Goal: Task Accomplishment & Management: Use online tool/utility

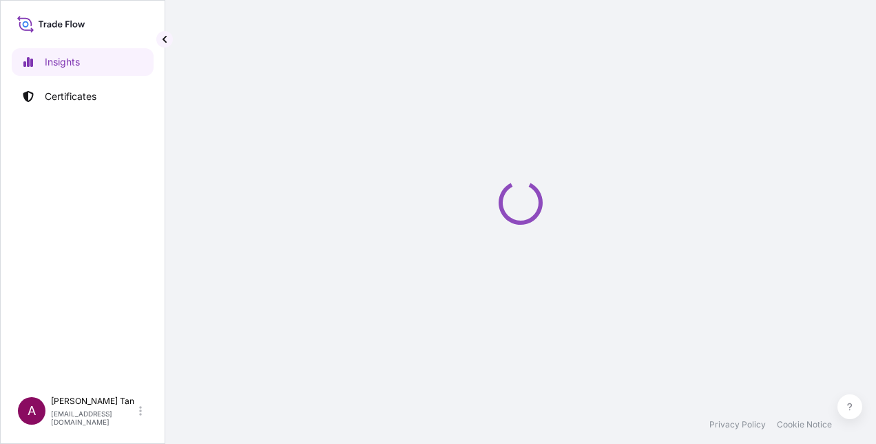
select select "2025"
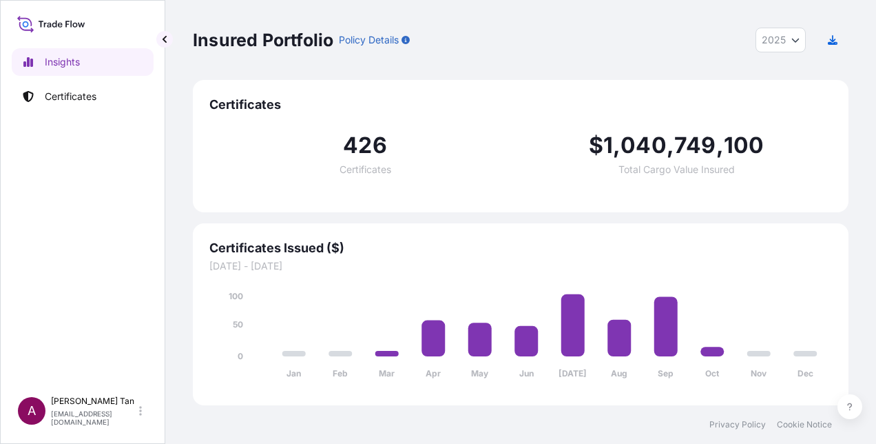
click at [83, 90] on p "Certificates" at bounding box center [71, 97] width 52 height 14
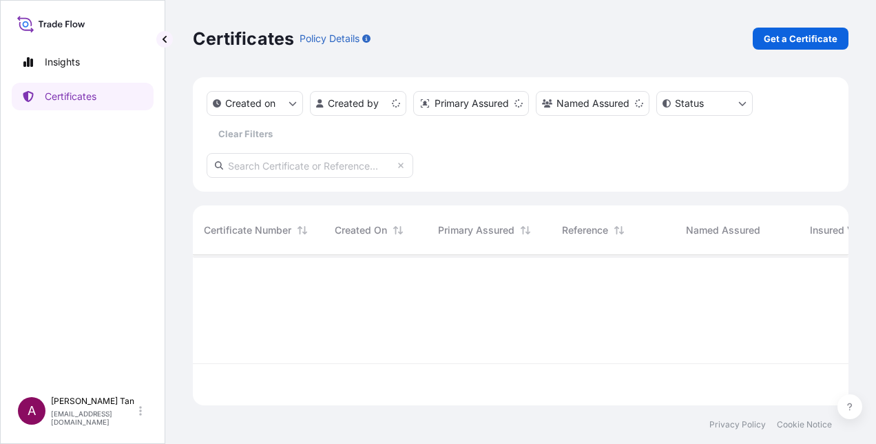
scroll to position [147, 645]
click at [296, 108] on button "Created on" at bounding box center [255, 103] width 96 height 25
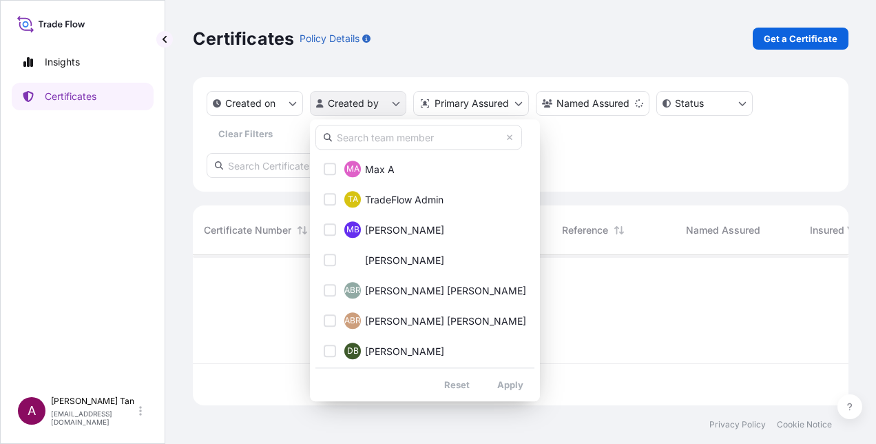
click at [397, 105] on html "Insights Certificates A [PERSON_NAME] [PERSON_NAME][EMAIL_ADDRESS][DOMAIN_NAME]…" at bounding box center [438, 222] width 876 height 444
click at [369, 137] on input "text" at bounding box center [419, 137] width 207 height 25
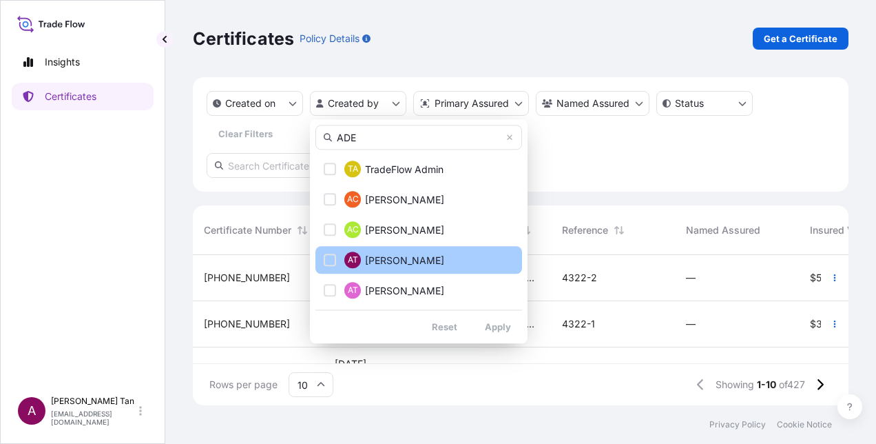
type input "ADE"
click at [333, 265] on div "Select Option" at bounding box center [330, 260] width 12 height 12
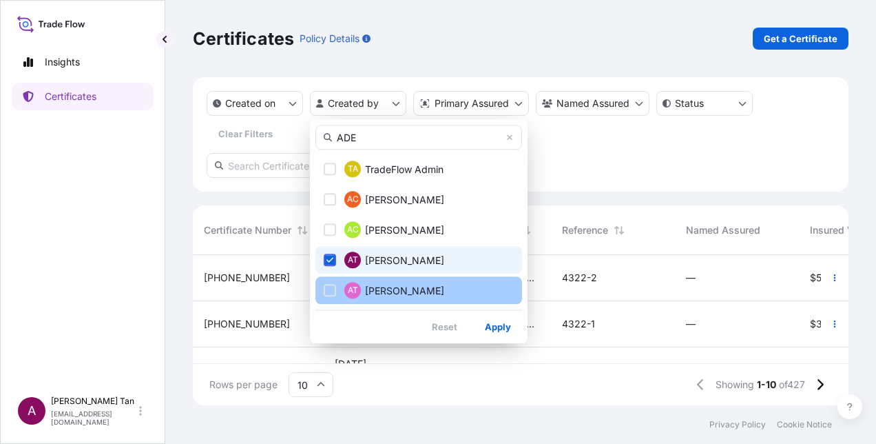
click at [329, 285] on div "Select Option" at bounding box center [330, 290] width 12 height 12
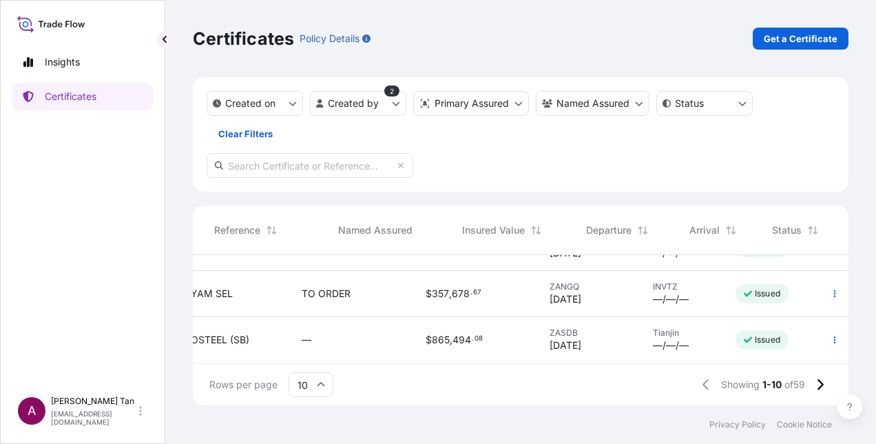
scroll to position [364, 395]
click at [824, 334] on button "button" at bounding box center [835, 340] width 22 height 22
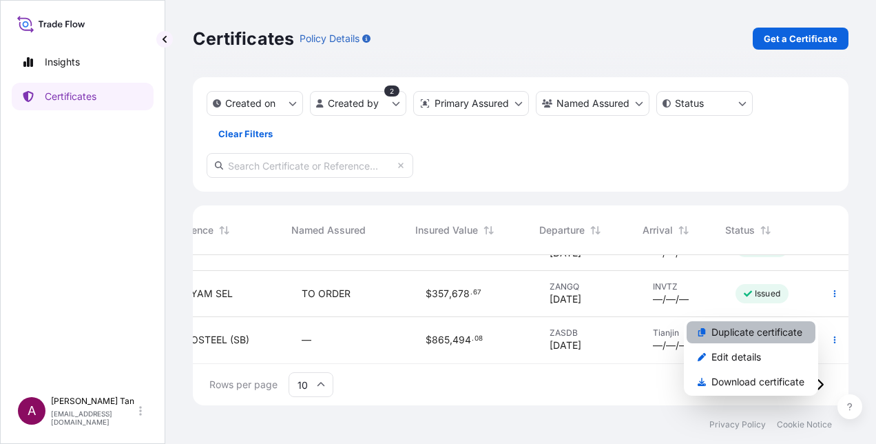
click at [801, 338] on p "Duplicate certificate" at bounding box center [757, 332] width 91 height 14
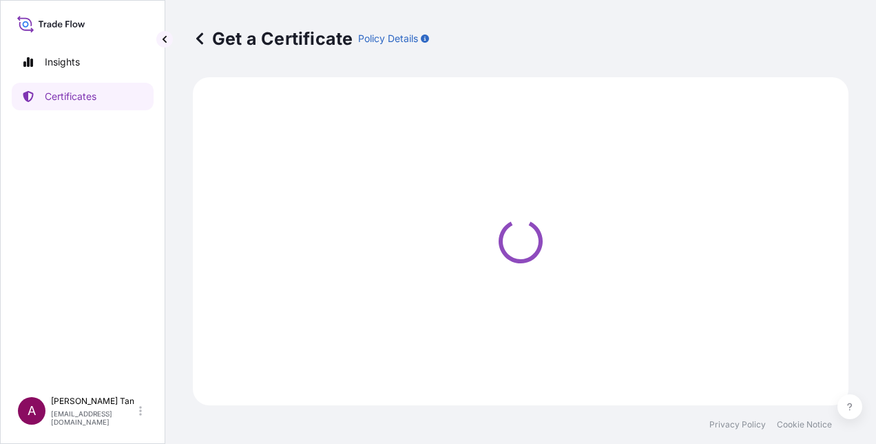
select select "Sea"
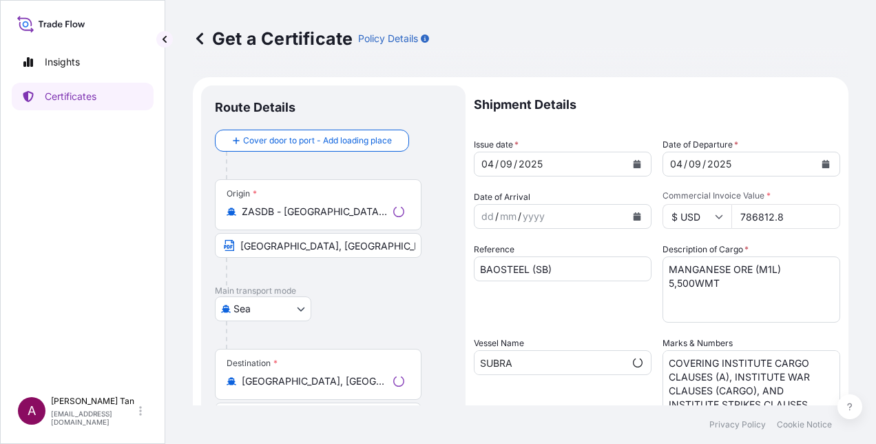
select select "31710"
click at [493, 161] on div "04" at bounding box center [487, 164] width 15 height 17
click at [634, 164] on icon "Calendar" at bounding box center [638, 164] width 8 height 8
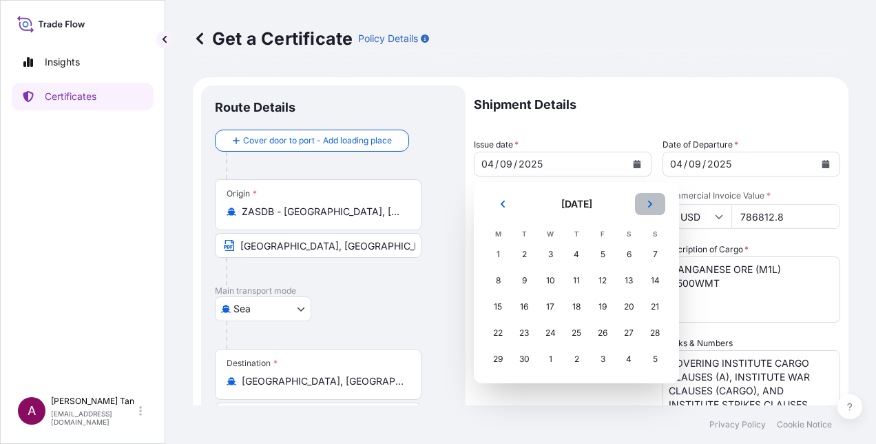
click at [654, 206] on icon "Next" at bounding box center [650, 204] width 8 height 8
click at [590, 280] on td "10" at bounding box center [603, 280] width 26 height 26
click at [602, 280] on div "10" at bounding box center [602, 280] width 25 height 25
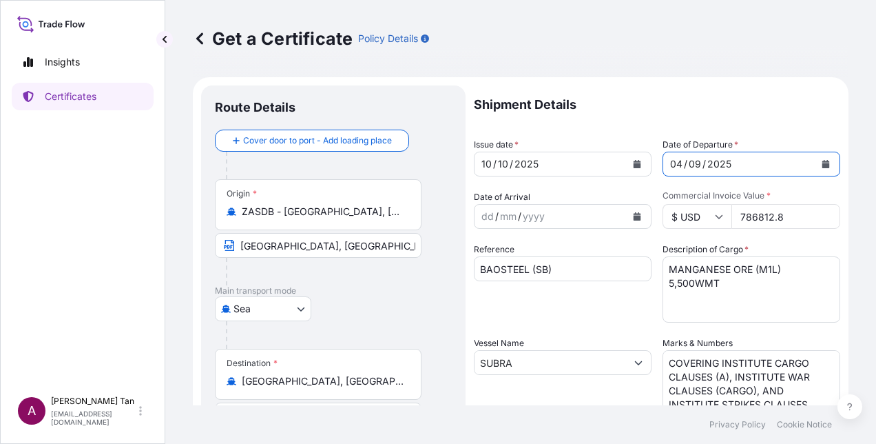
click at [823, 161] on icon "Calendar" at bounding box center [827, 164] width 8 height 8
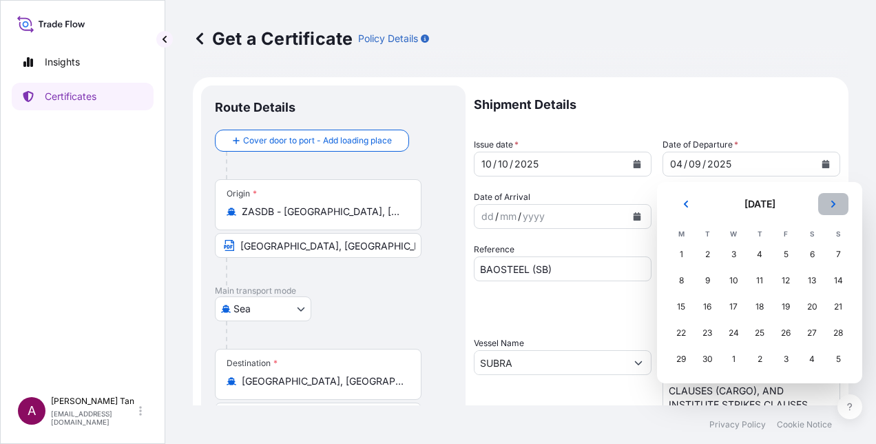
click at [833, 208] on button "Next" at bounding box center [834, 204] width 30 height 22
click at [790, 282] on div "10" at bounding box center [786, 280] width 25 height 25
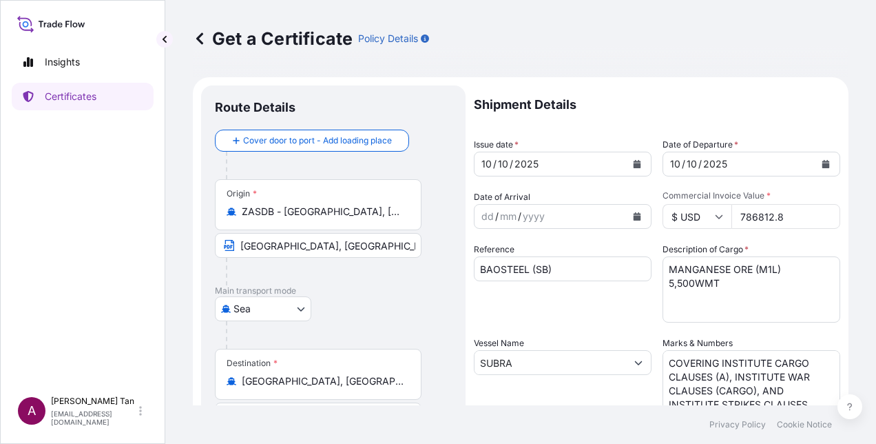
drag, startPoint x: 785, startPoint y: 219, endPoint x: 639, endPoint y: 220, distance: 146.1
click at [633, 223] on div "Shipment Details Issue date * [DATE] Date of Departure * [DATE] Date of Arrival…" at bounding box center [657, 361] width 367 height 552
type input "812906.08"
click at [688, 107] on p "Shipment Details" at bounding box center [657, 104] width 367 height 39
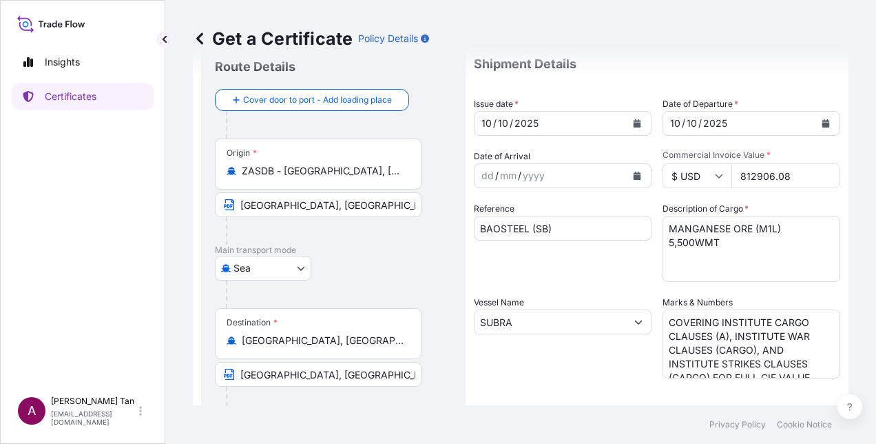
scroll to position [69, 0]
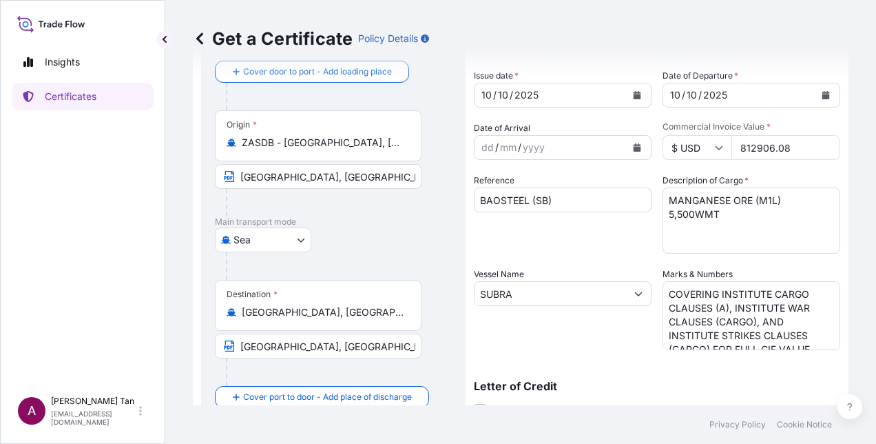
click at [521, 294] on input "SUBRA" at bounding box center [551, 293] width 152 height 25
drag, startPoint x: 529, startPoint y: 294, endPoint x: 418, endPoint y: 303, distance: 111.4
click at [418, 303] on form "Route Details Cover door to port - Add loading place Place of loading Road / [G…" at bounding box center [521, 311] width 656 height 607
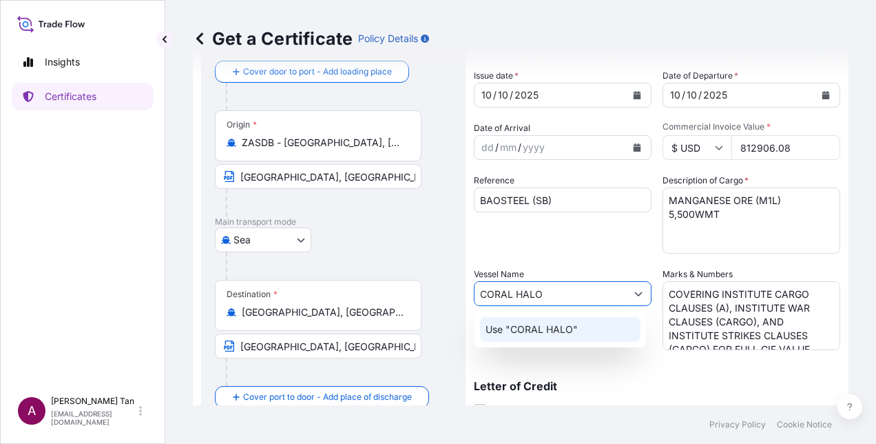
click at [559, 331] on p "Use "CORAL HALO"" at bounding box center [532, 329] width 92 height 14
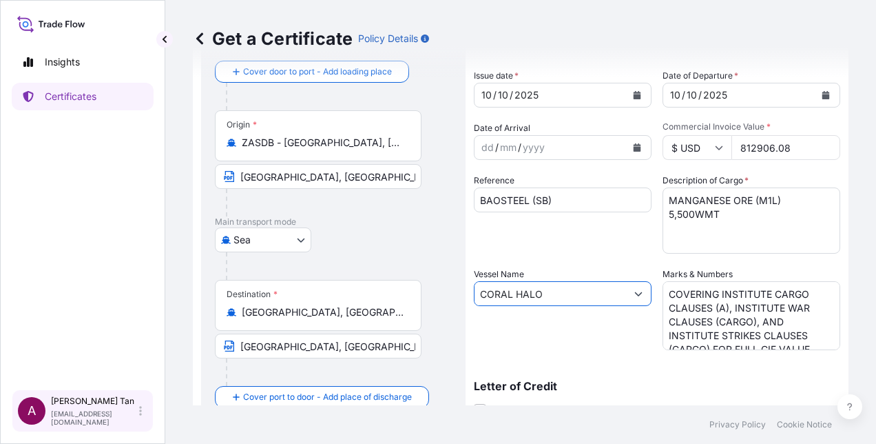
type input "CORAL HALO"
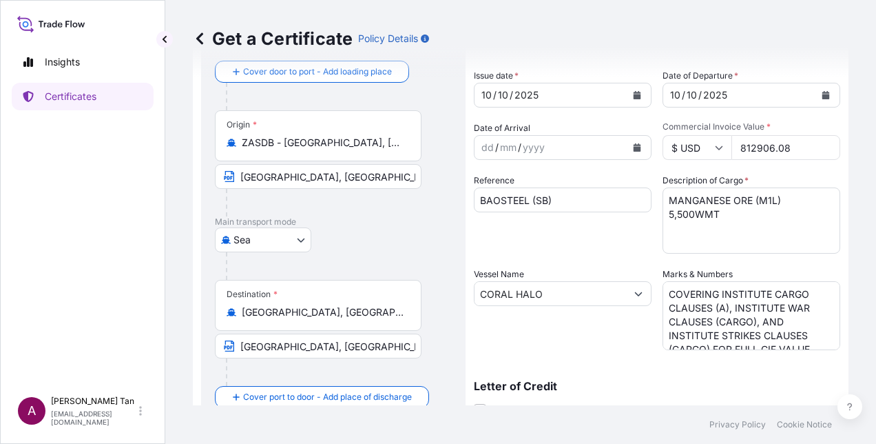
click at [699, 289] on textarea "COVERING INSTITUTE CARGO CLAUSES (A), INSTITUTE WAR CLAUSES (CARGO), AND INSTIT…" at bounding box center [752, 315] width 178 height 69
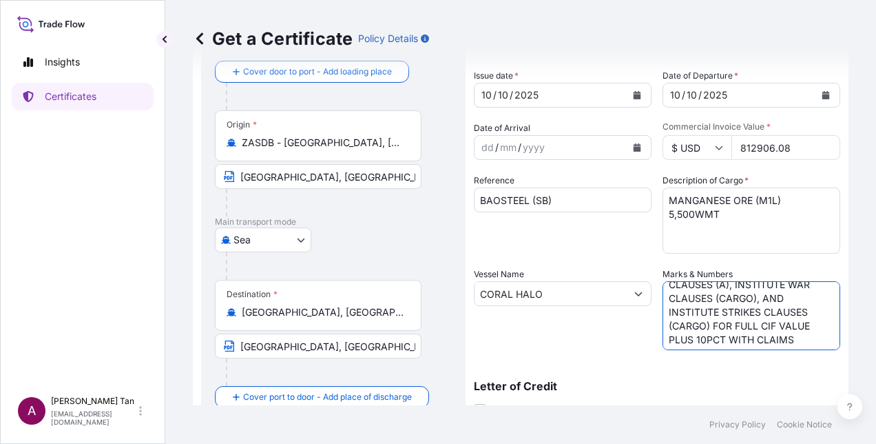
scroll to position [53, 0]
drag, startPoint x: 663, startPoint y: 290, endPoint x: 797, endPoint y: 325, distance: 138.9
click at [797, 325] on textarea "COVERING INSTITUTE CARGO CLAUSES (A), INSTITUTE WAR CLAUSES (CARGO), AND INSTIT…" at bounding box center [752, 315] width 178 height 69
paste textarea "INSTITUTE WAR CLAUSES (CARGO), AND INSTITUTE STRIKES CLAUSES (CARGO) FOR FULL C…"
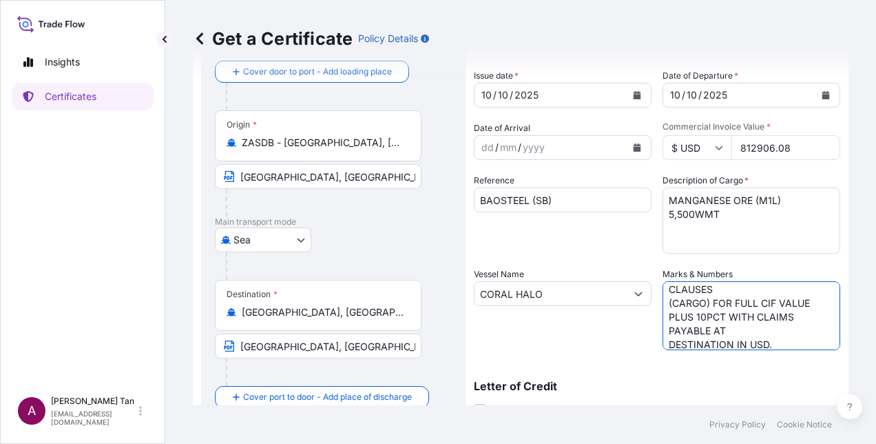
scroll to position [0, 0]
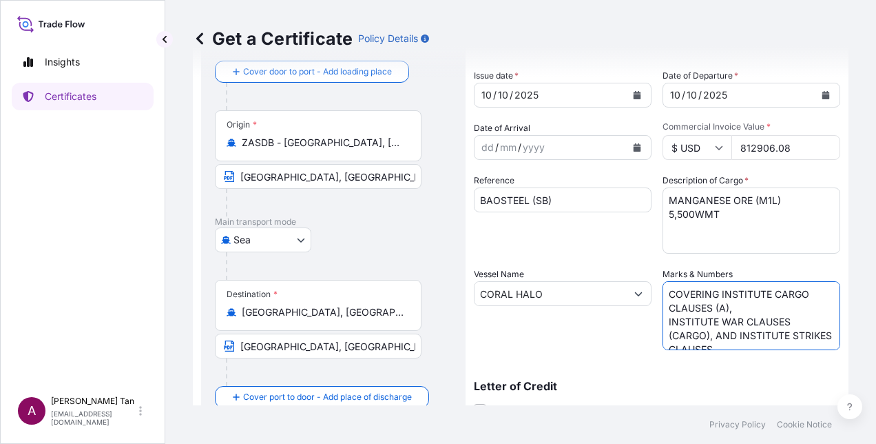
click at [663, 321] on textarea "COVERING INSTITUTE CARGO CLAUSES (A), INSTITUTE WAR CLAUSES (CARGO), AND INSTIT…" at bounding box center [752, 315] width 178 height 69
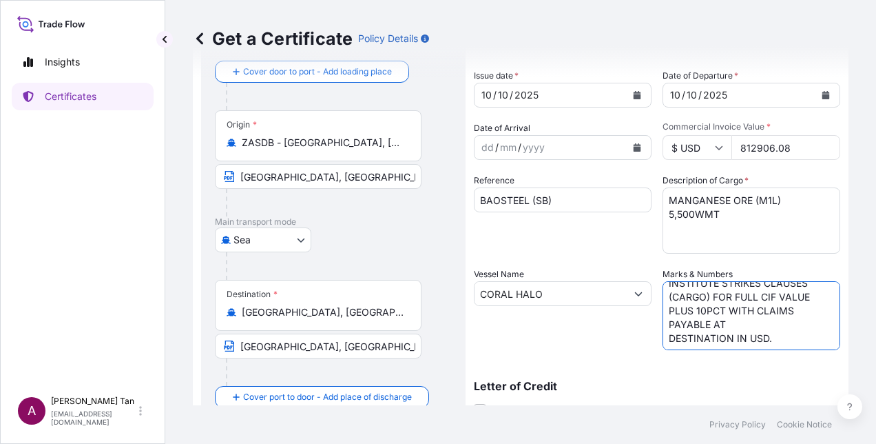
scroll to position [53, 0]
click at [663, 340] on textarea "COVERING INSTITUTE CARGO CLAUSES (A), INSTITUTE WAR CLAUSES (CARGO), AND INSTIT…" at bounding box center [752, 315] width 178 height 69
type textarea "COVERING INSTITUTE CARGO CLAUSES (A), INSTITUTE WAR CLAUSES (CARGO), AND INSTIT…"
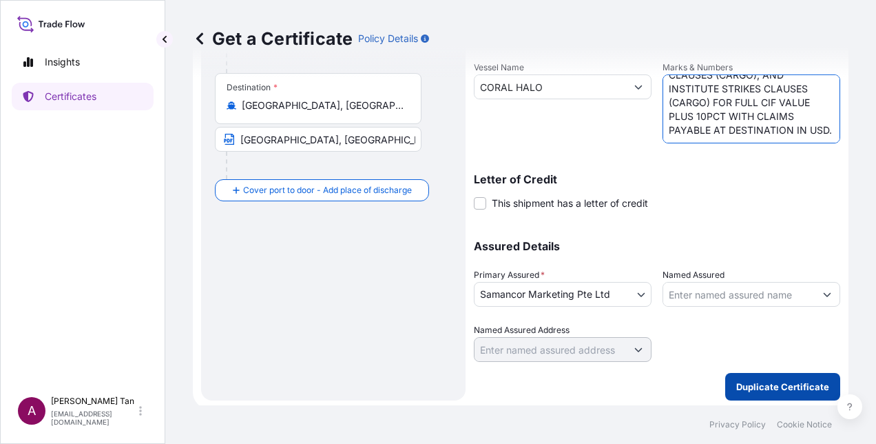
click at [752, 384] on p "Duplicate Certificate" at bounding box center [783, 387] width 93 height 14
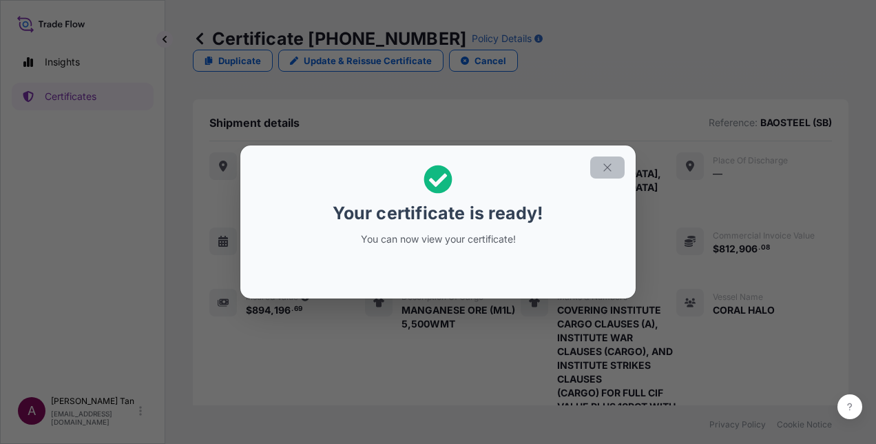
click at [613, 167] on icon "button" at bounding box center [608, 167] width 12 height 12
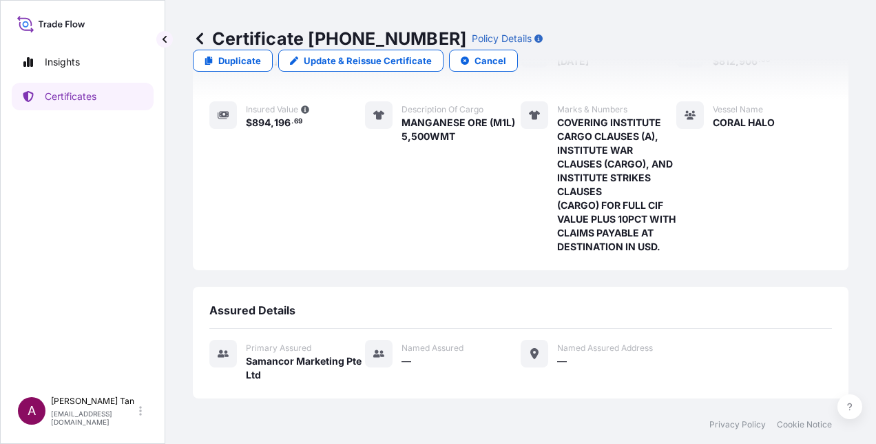
scroll to position [316, 0]
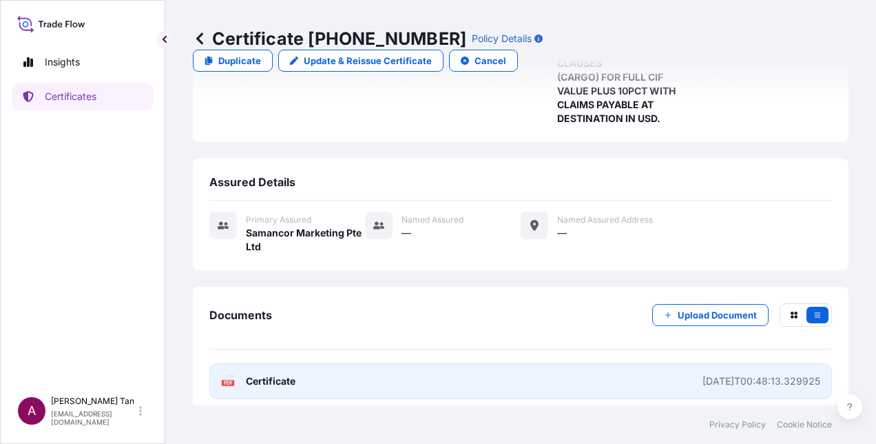
click at [252, 374] on span "Certificate" at bounding box center [271, 381] width 50 height 14
